Goal: Task Accomplishment & Management: Manage account settings

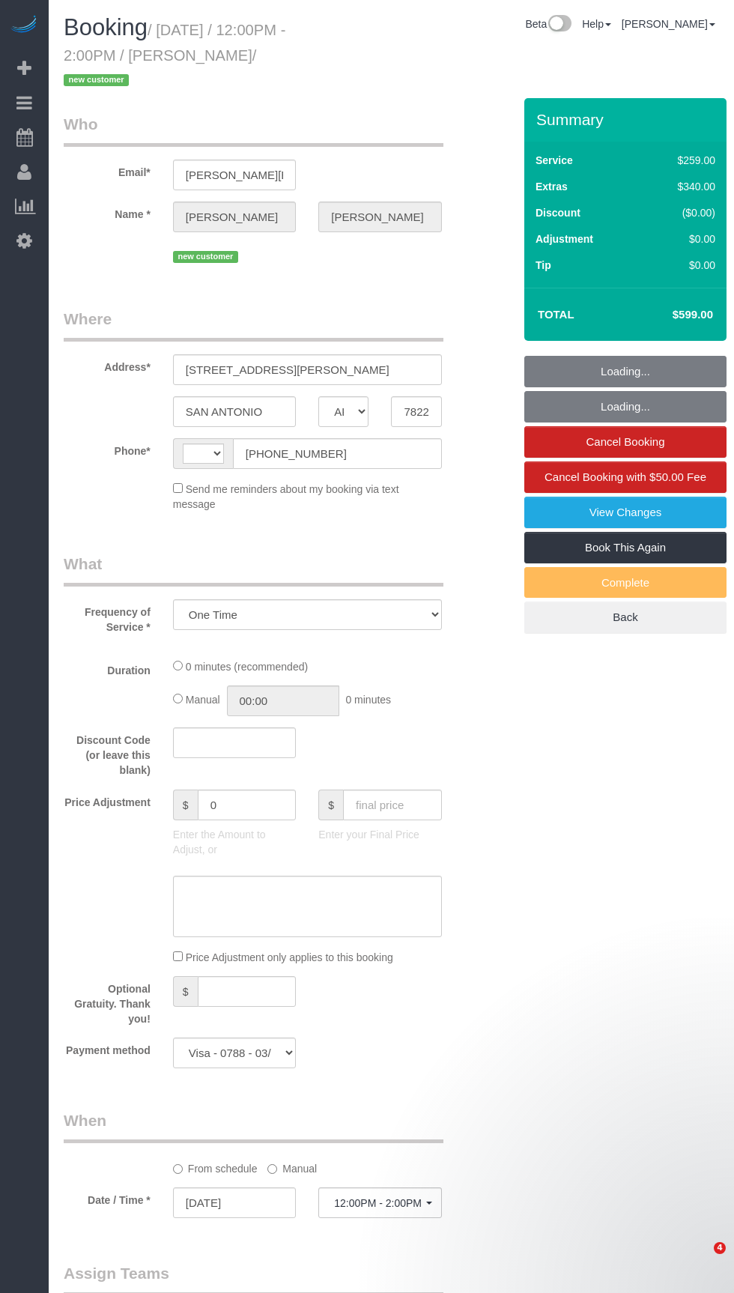
select select "[GEOGRAPHIC_DATA]"
select select "spot1"
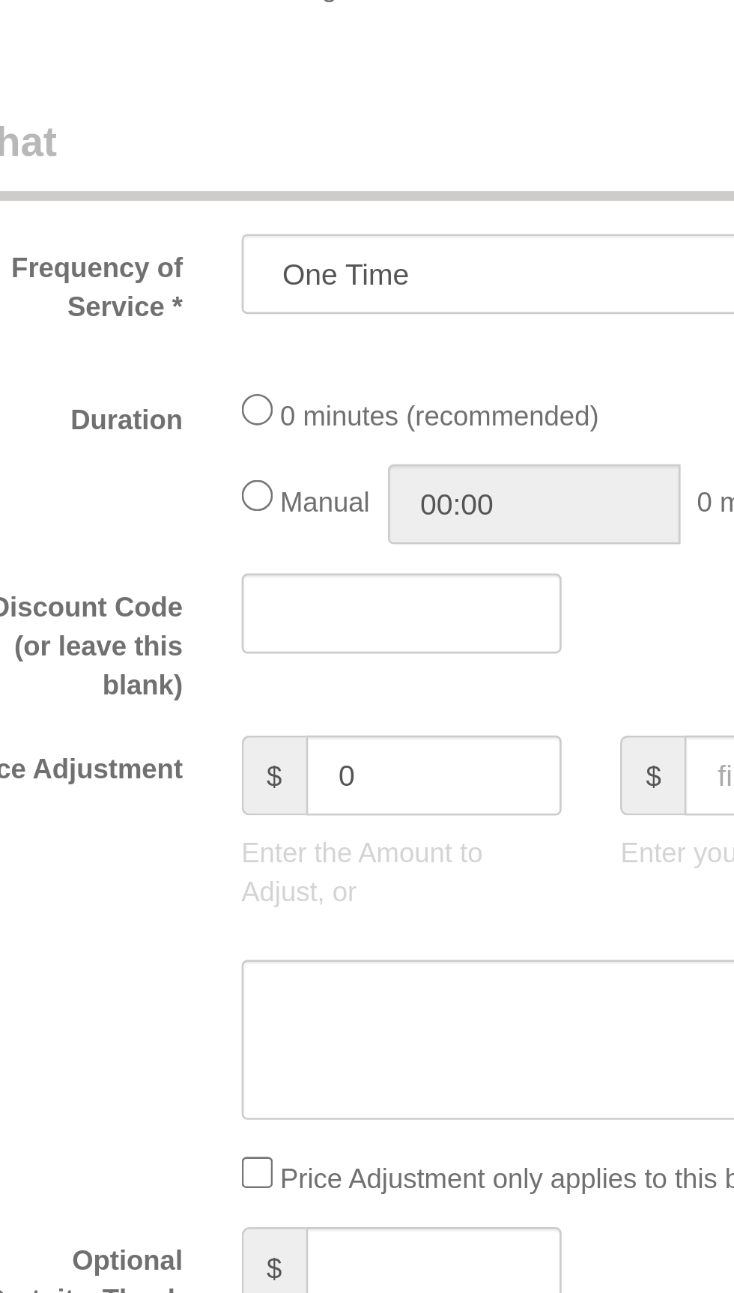
select select "string:[GEOGRAPHIC_DATA]"
select select "3"
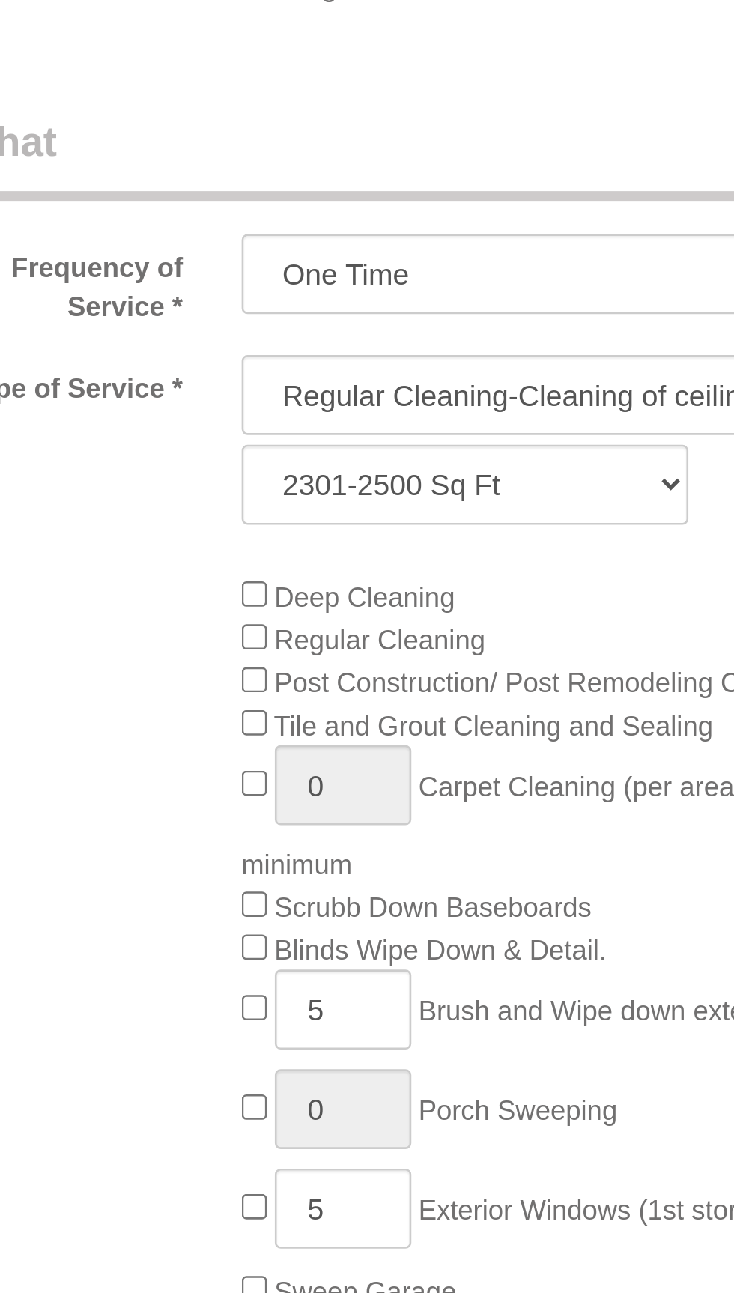
select select "object:1233"
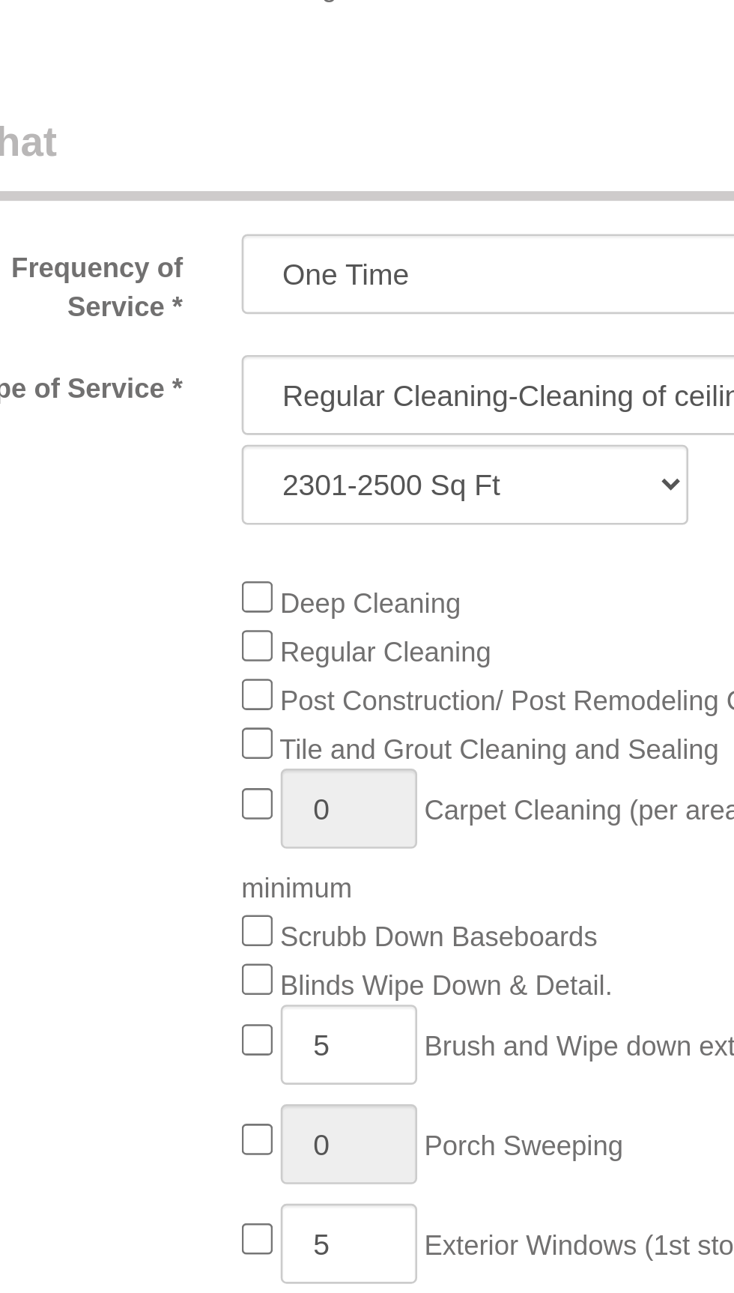
select select "spot22"
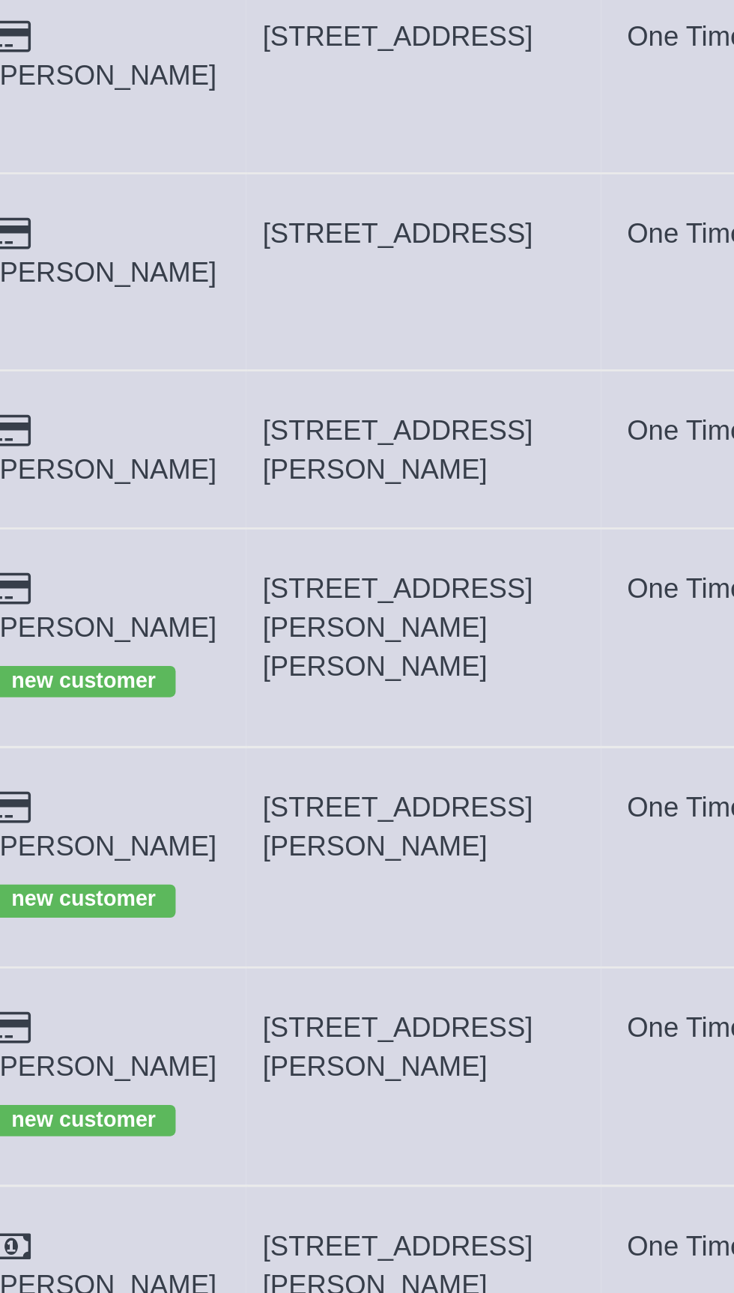
copy span "[STREET_ADDRESS][PERSON_NAME][PERSON_NAME]"
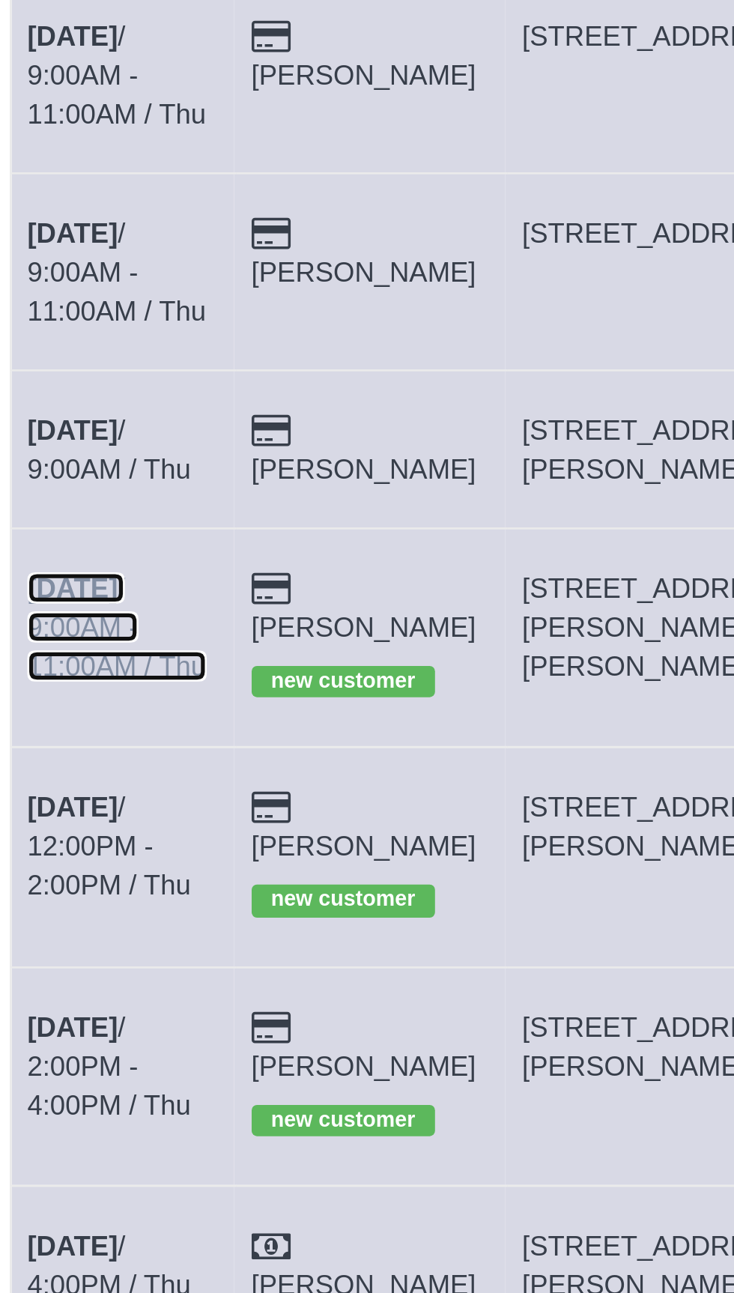
click at [114, 539] on link "[DATE] 9:00AM - 11:00AM / Thu" at bounding box center [104, 560] width 69 height 42
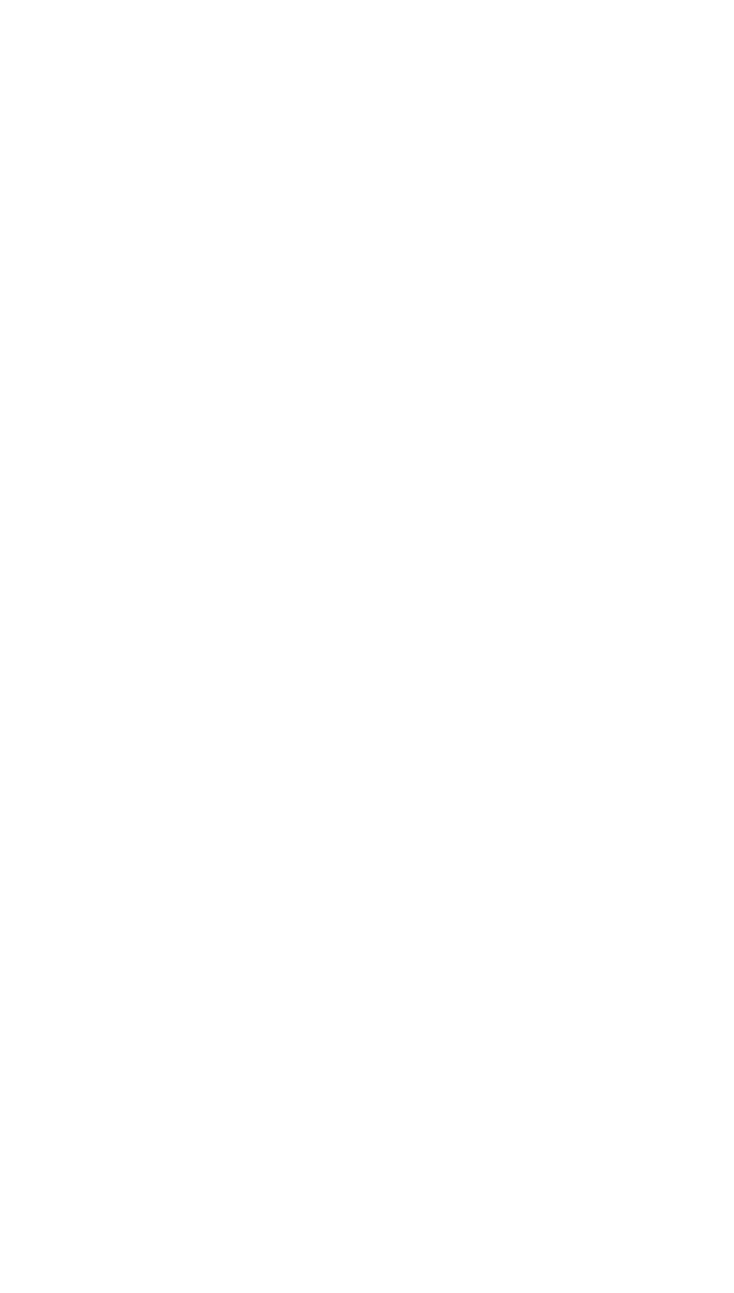
select select "[GEOGRAPHIC_DATA]"
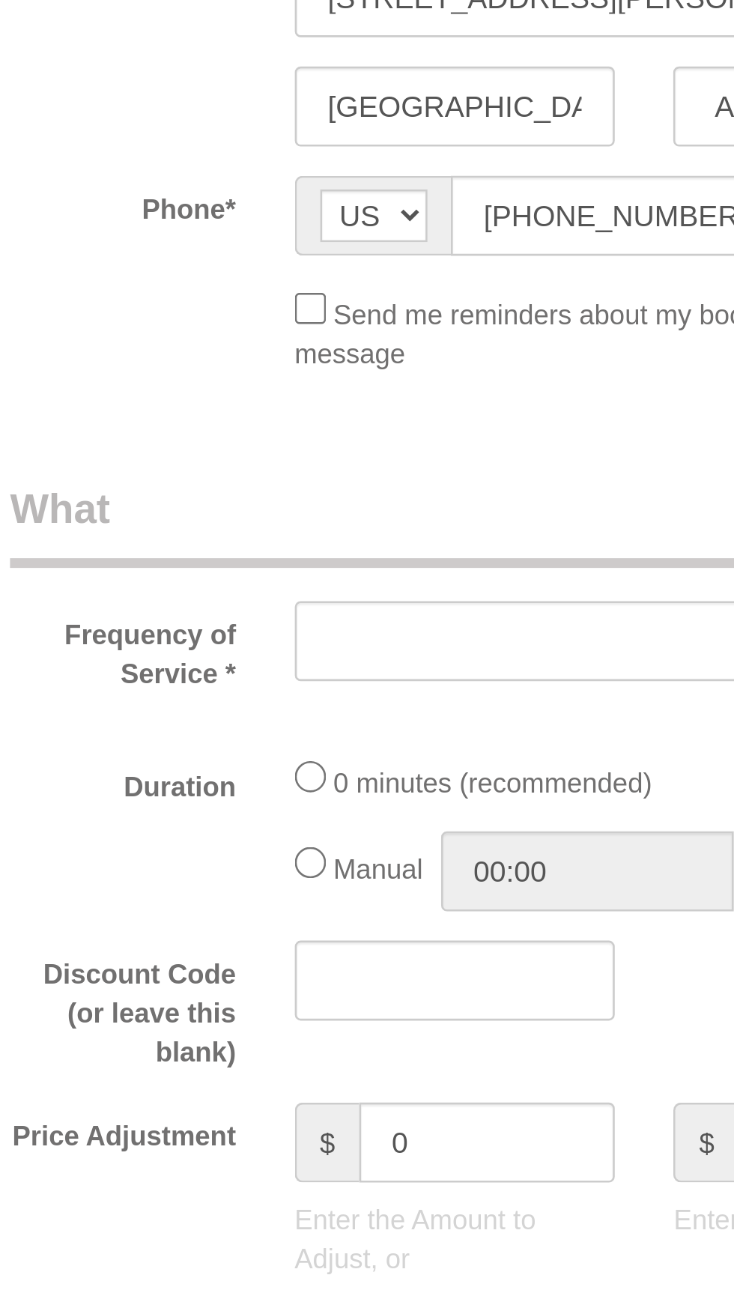
select select "string:fspay-fc297bb1-89d4-42a9-ae4f-b26e58c2d8cc"
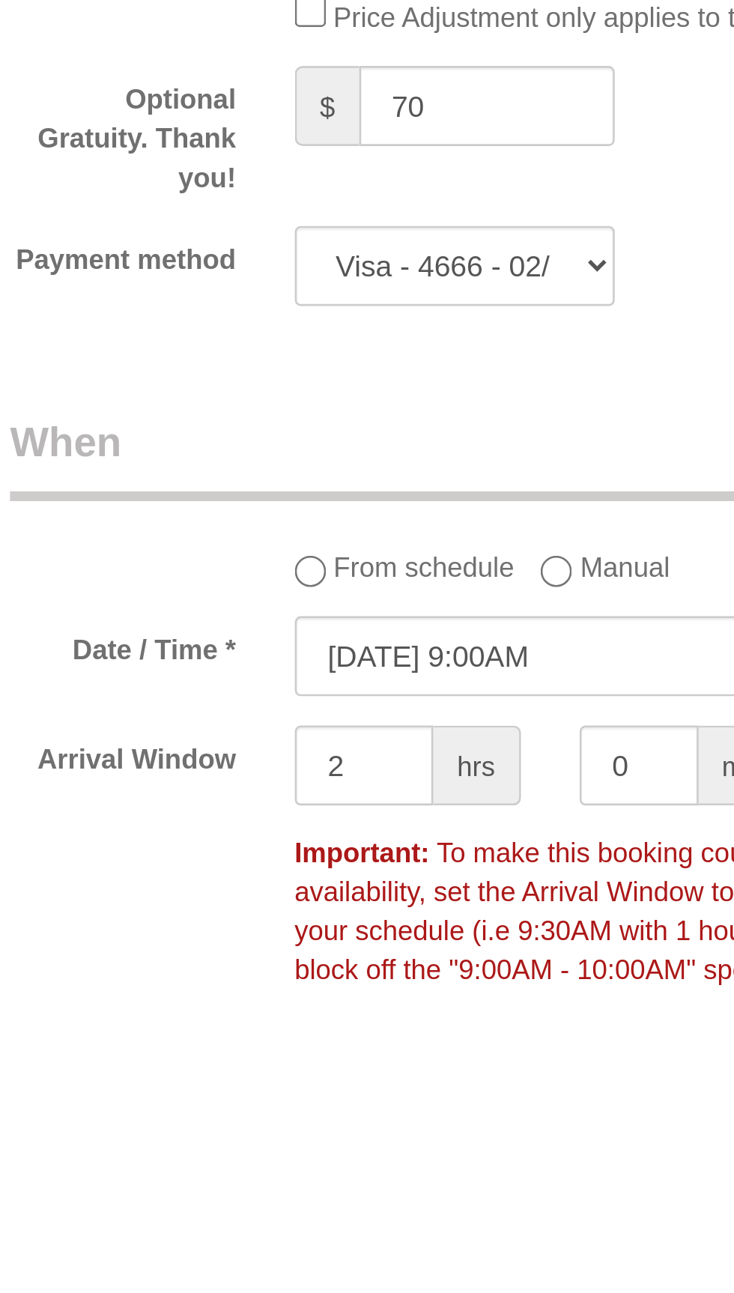
select select "object:1765"
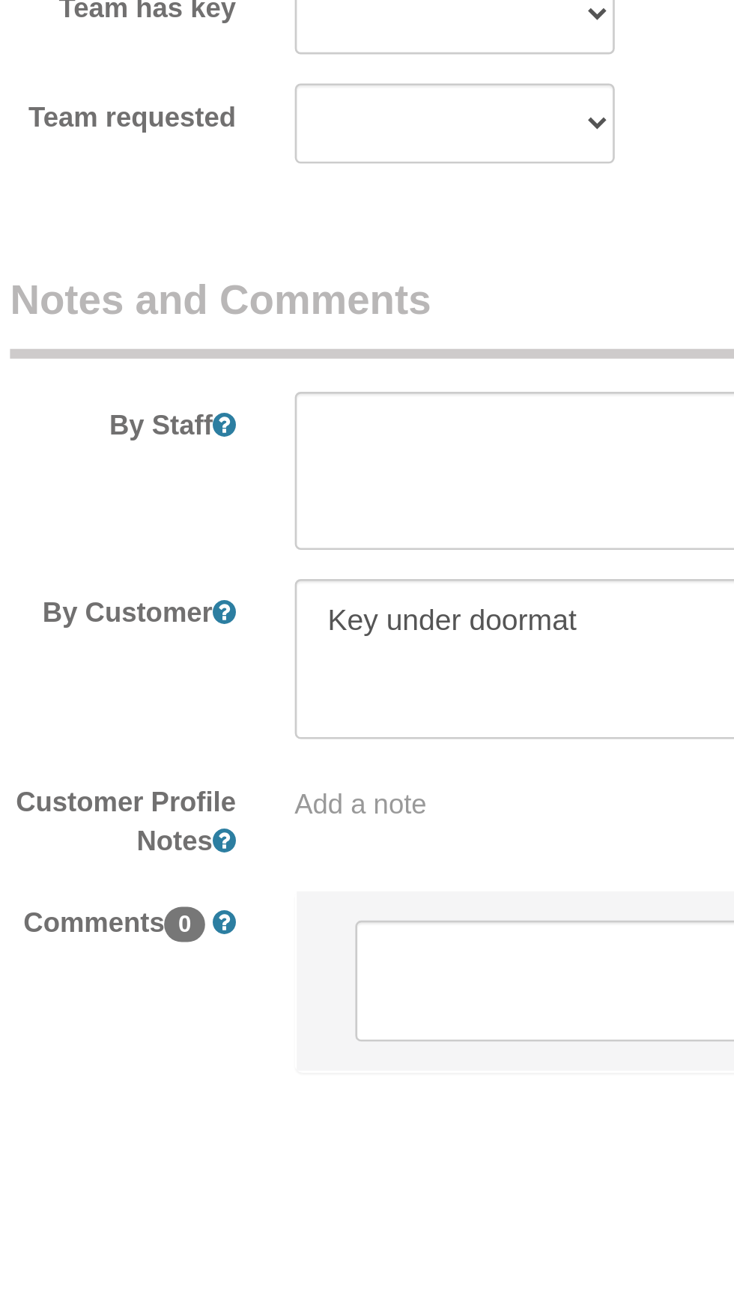
select select "3"
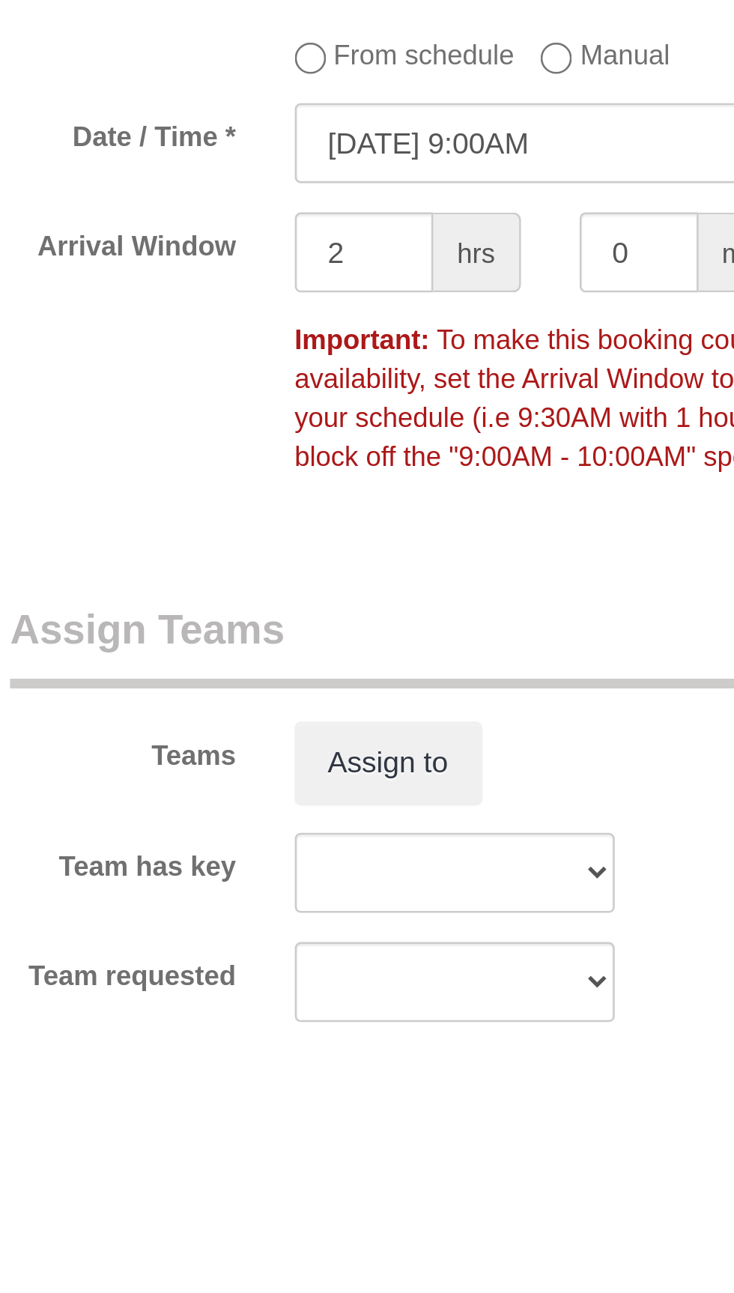
select select "object:1827"
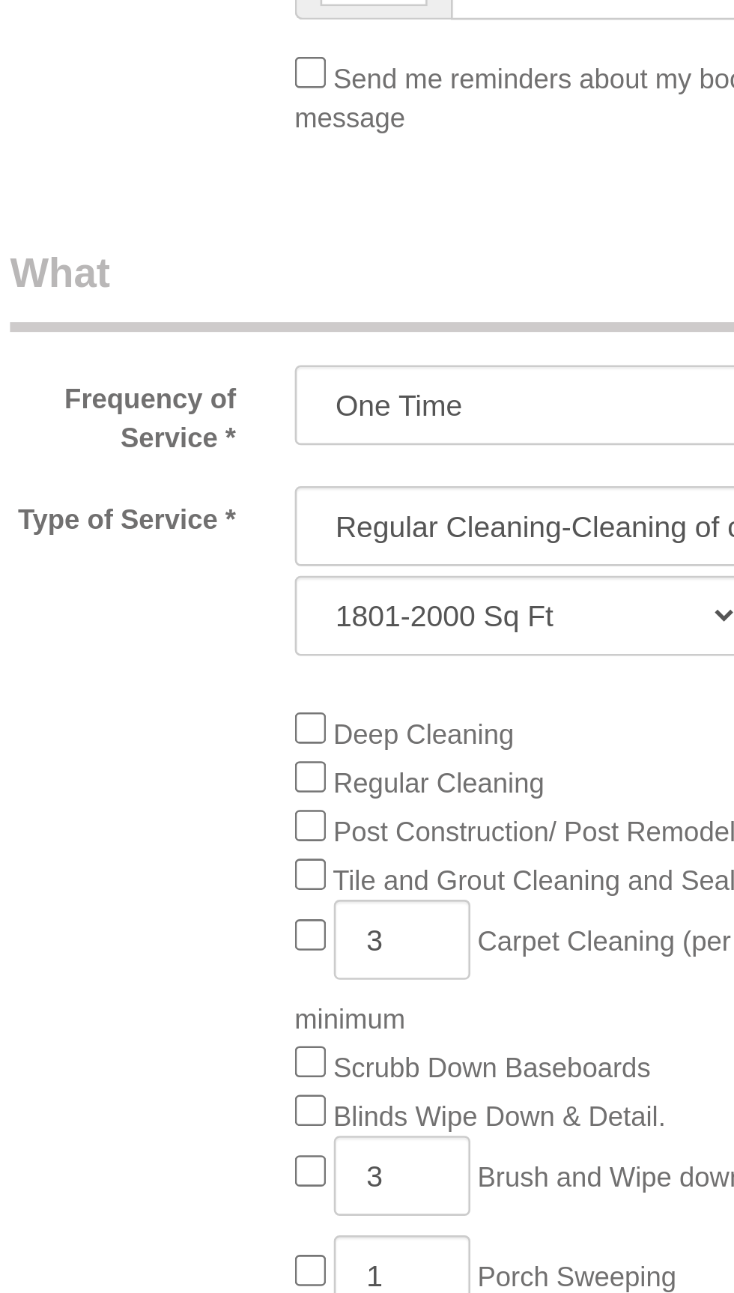
scroll to position [265, 0]
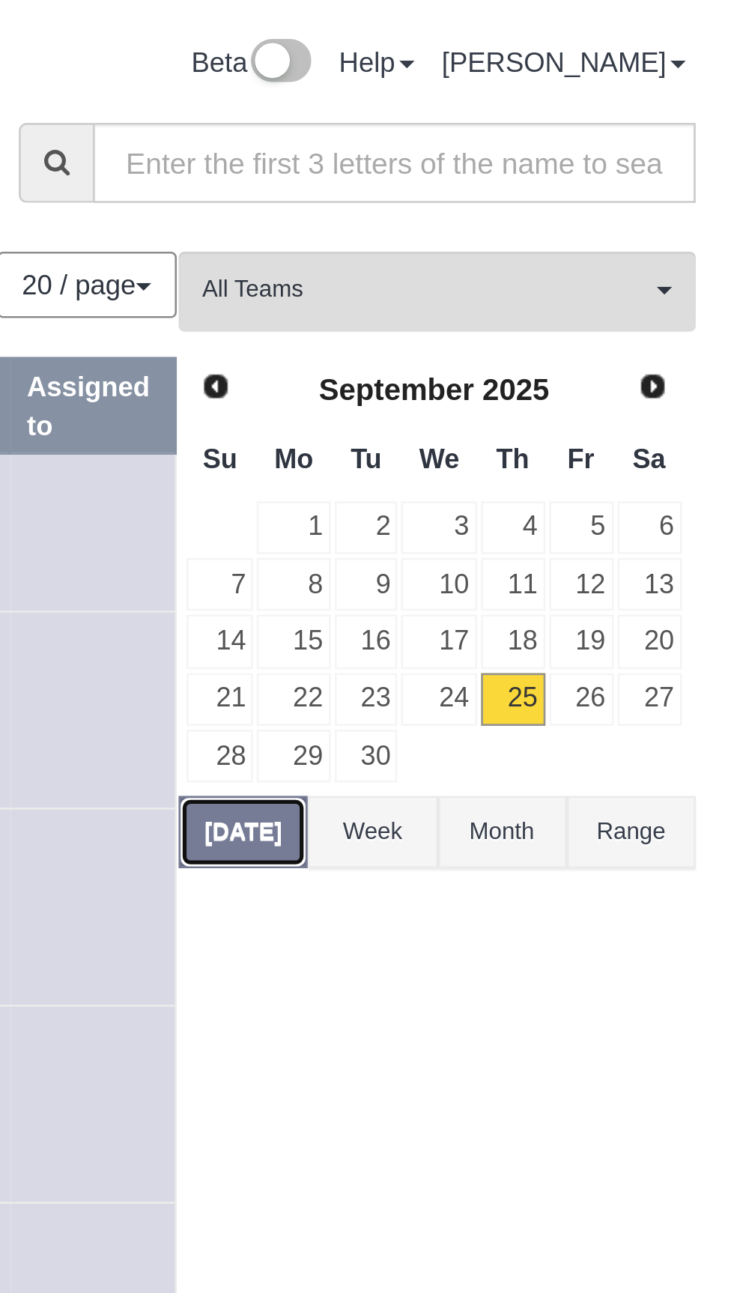
click at [548, 312] on button "[DATE]" at bounding box center [545, 320] width 49 height 28
